Goal: Information Seeking & Learning: Find contact information

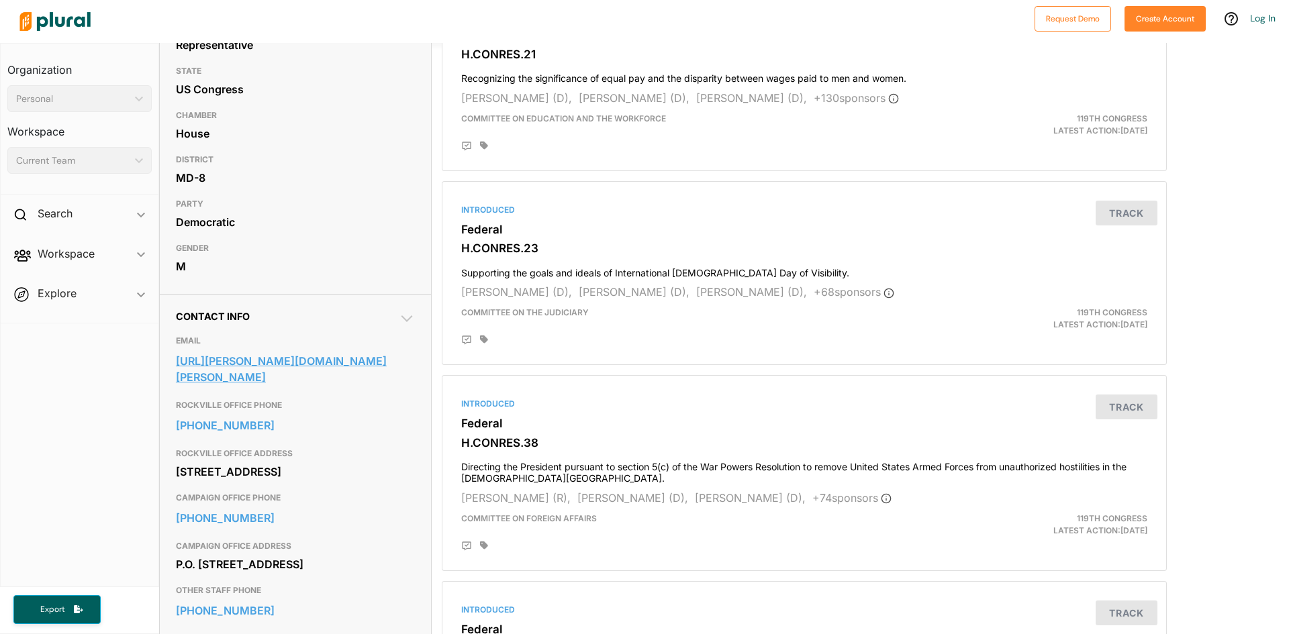
scroll to position [176, 0]
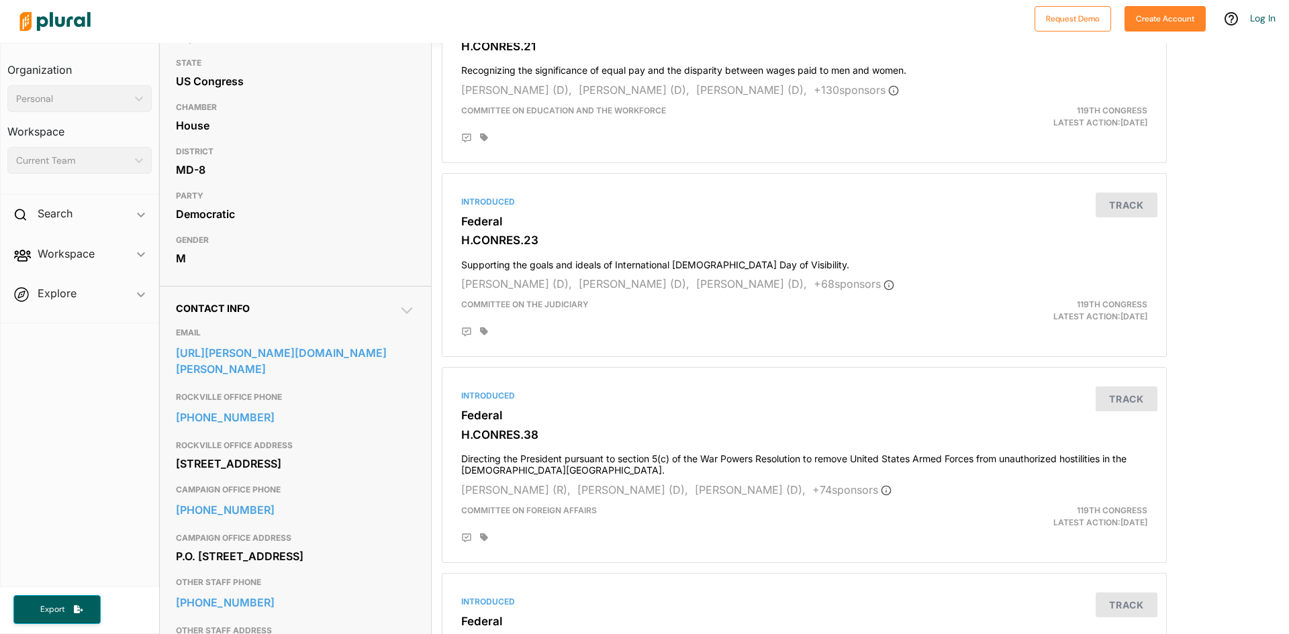
drag, startPoint x: 177, startPoint y: 383, endPoint x: 289, endPoint y: 466, distance: 139.6
click at [289, 466] on div "[GEOGRAPHIC_DATA] OFFICE PHONE [PHONE_NUMBER] ROCKVILLE OFFICE ADDRESS [STREET_…" at bounding box center [295, 431] width 239 height 93
copy div "[GEOGRAPHIC_DATA] OFFICE PHONE [PHONE_NUMBER] ROCKVILLE OFFICE ADDRESS [STREET_…"
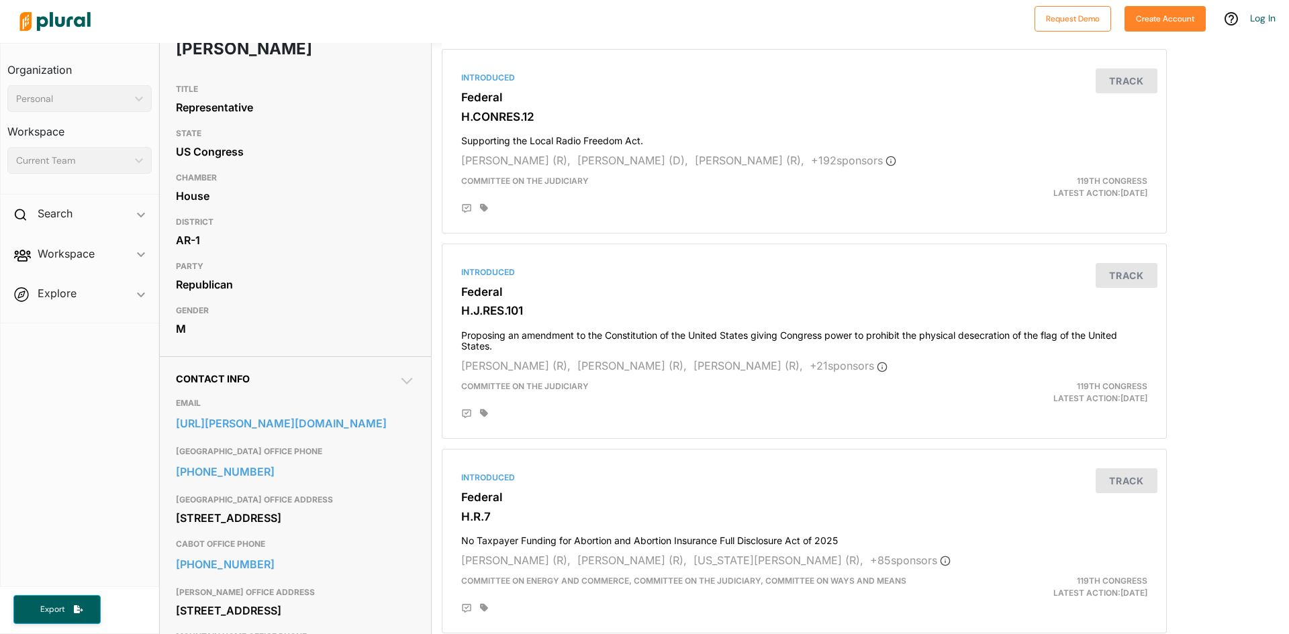
scroll to position [109, 0]
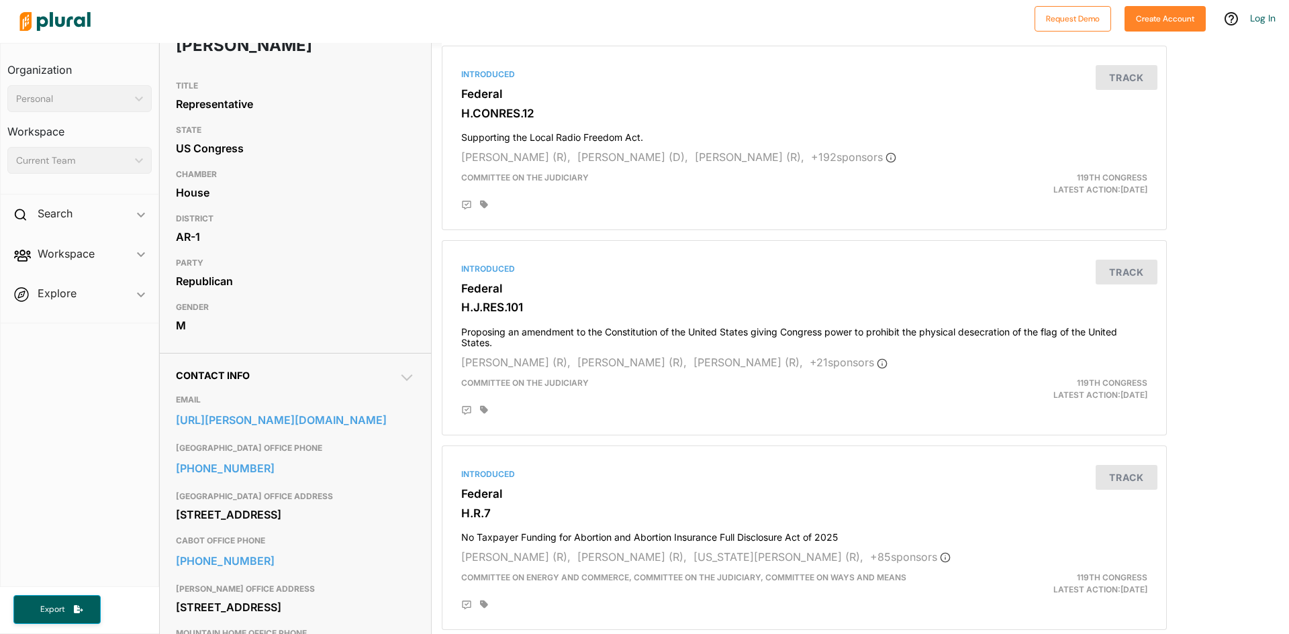
drag, startPoint x: 177, startPoint y: 448, endPoint x: 301, endPoint y: 530, distance: 148.7
click at [301, 529] on div "JONESBORO OFFICE PHONE 870-203-0540 JONESBORO OFFICE ADDRESS 2400 E. Highland D…" at bounding box center [295, 482] width 239 height 93
copy div "JONESBORO OFFICE PHONE 870-203-0540 JONESBORO OFFICE ADDRESS 2400 E. Highland D…"
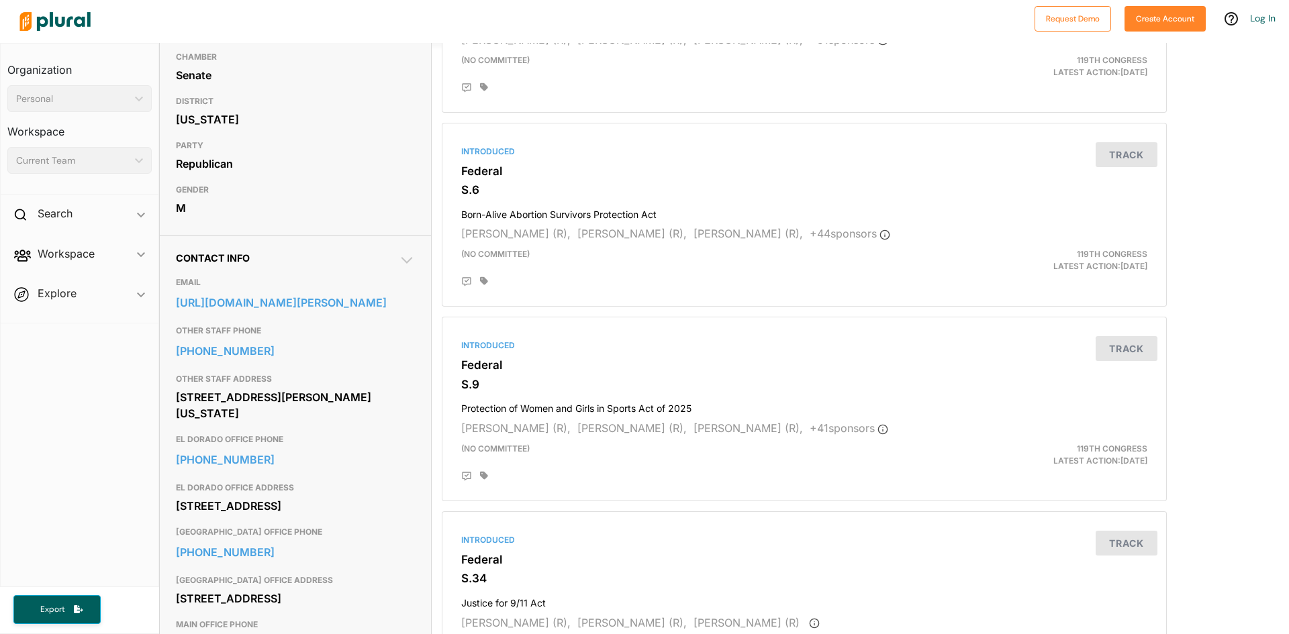
scroll to position [227, 0]
drag, startPoint x: 172, startPoint y: 365, endPoint x: 258, endPoint y: 397, distance: 91.1
click at [258, 397] on div "Contact Info EMAIL https://www.cotton.senate.gov/contact/contact-tom OTHER STAF…" at bounding box center [295, 615] width 271 height 760
drag, startPoint x: 172, startPoint y: 474, endPoint x: 289, endPoint y: 540, distance: 133.4
click at [289, 540] on div "Contact Info EMAIL https://www.cotton.senate.gov/contact/contact-tom OTHER STAF…" at bounding box center [295, 615] width 271 height 760
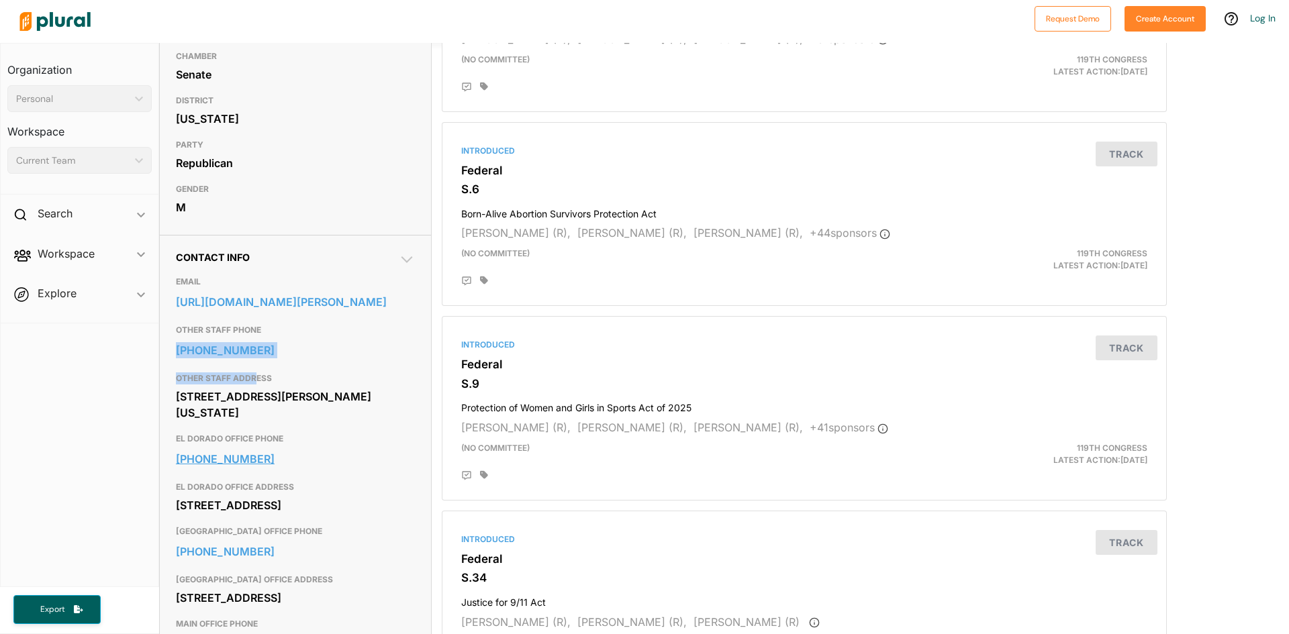
copy div "870-864-8582 EL DORADO OFFICE ADDRESS 106 W. Main St. Suite 410 El Dorado, AR 7…"
click at [211, 20] on div at bounding box center [520, 21] width 1014 height 47
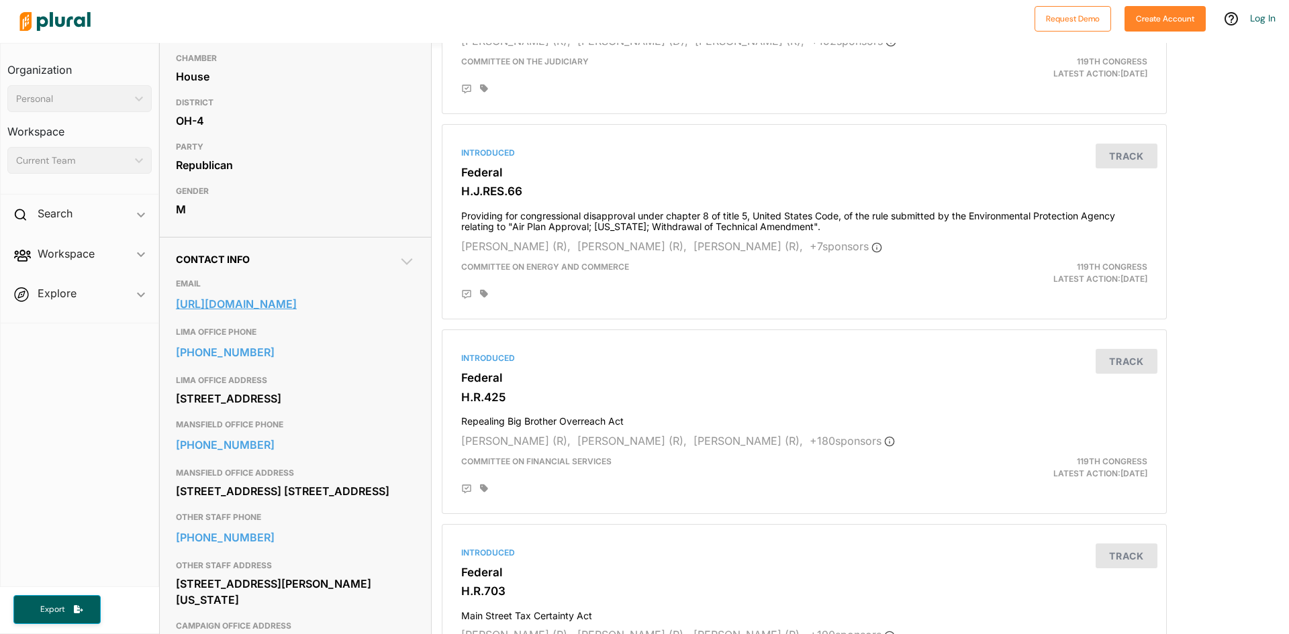
scroll to position [229, 0]
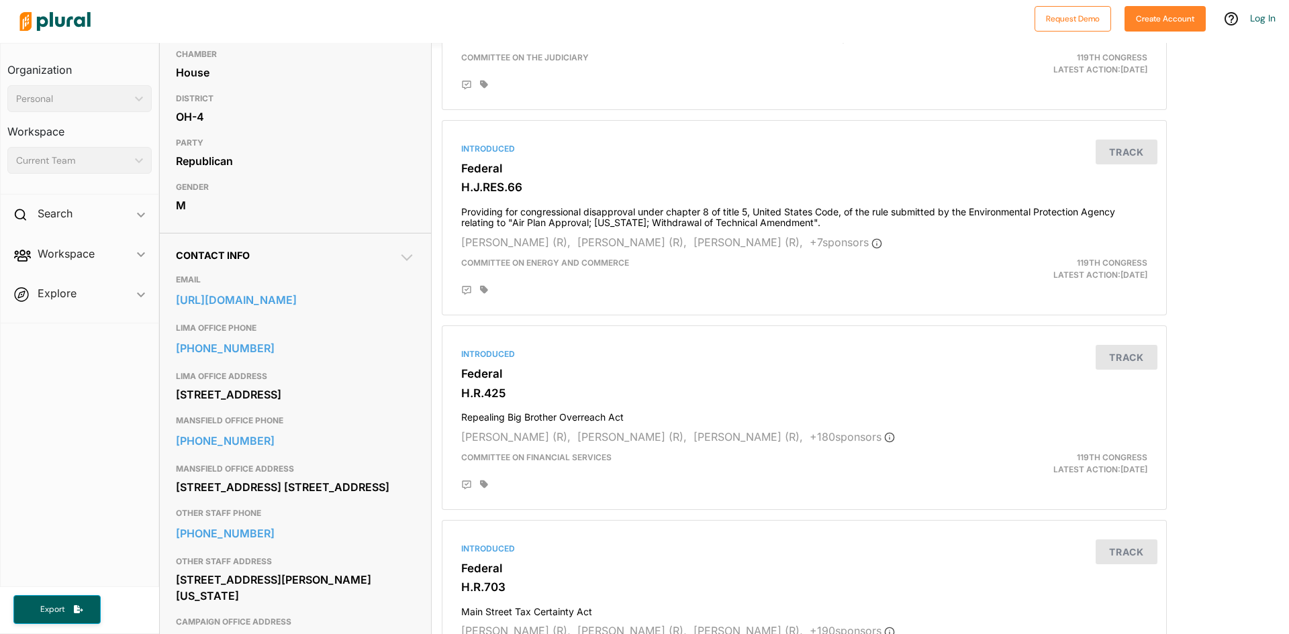
drag, startPoint x: 172, startPoint y: 362, endPoint x: 293, endPoint y: 530, distance: 207.1
click at [293, 530] on div "Contact Info EMAIL https://jordan.house.gov/address_authentication?form=/contac…" at bounding box center [295, 520] width 271 height 574
copy div "419-999-6455 LIMA OFFICE ADDRESS 3121 W. Elm Plaza Lima, OH 45805 MANSFIELD OFF…"
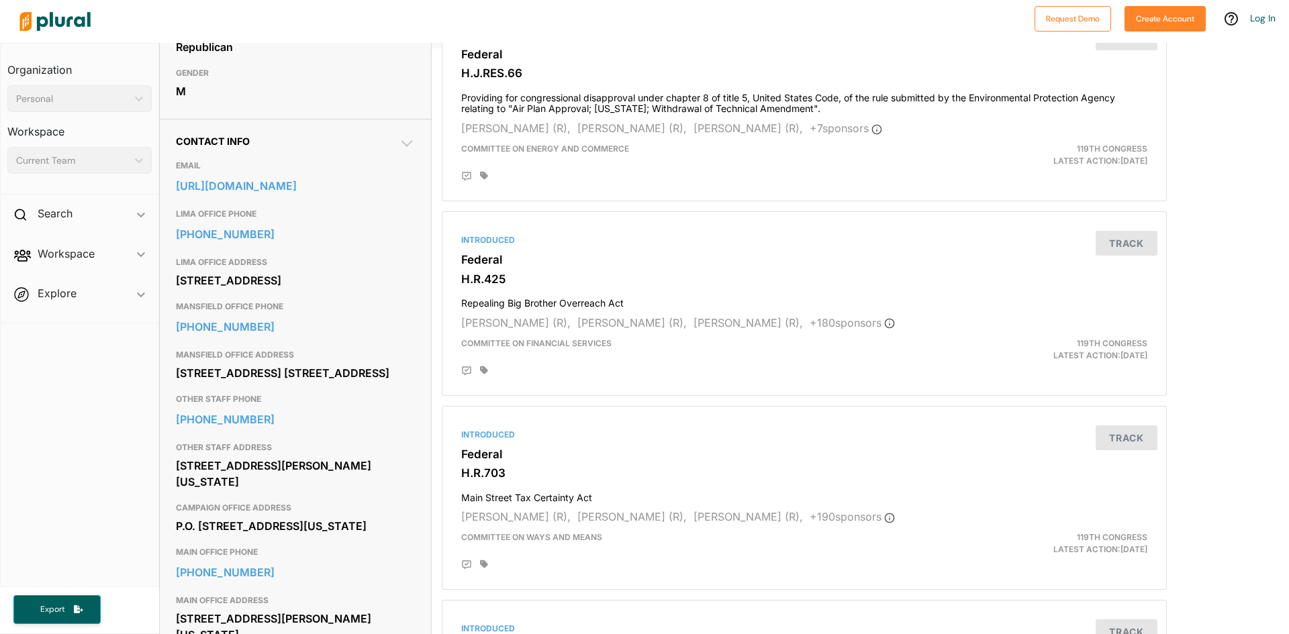
scroll to position [369, 0]
